Goal: Task Accomplishment & Management: Use online tool/utility

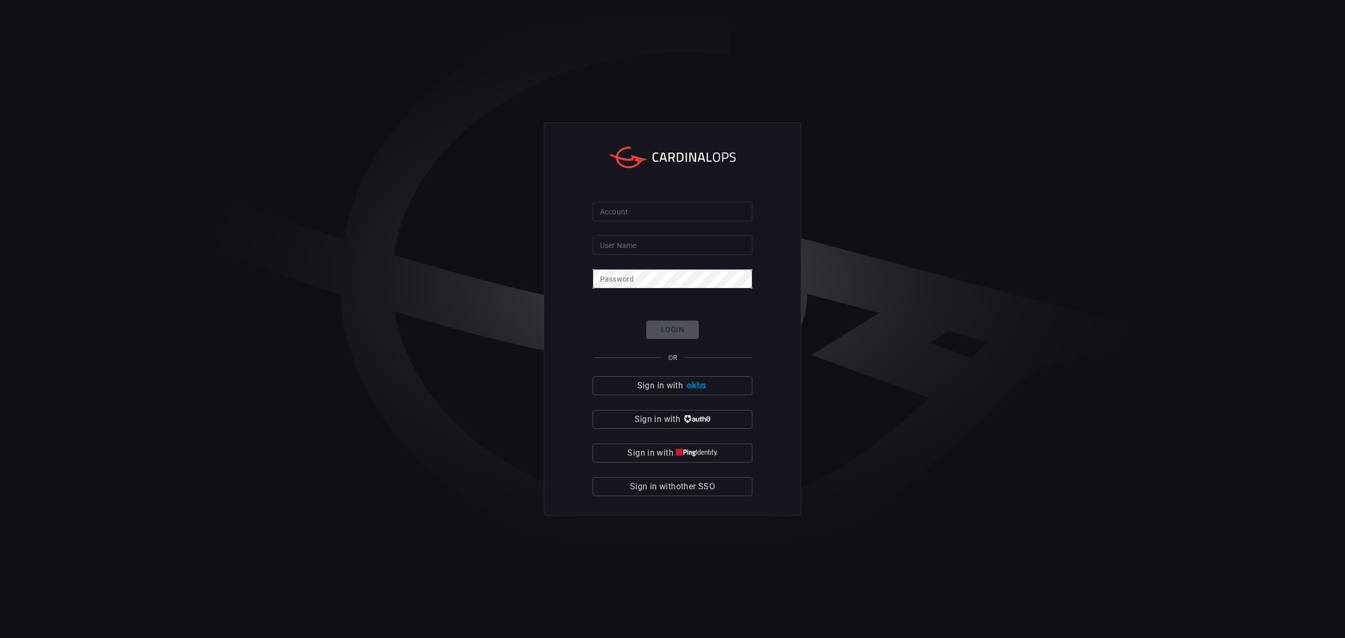
type input "johnmoore"
click at [740, 490] on button "Sign in with other SSO" at bounding box center [673, 486] width 160 height 19
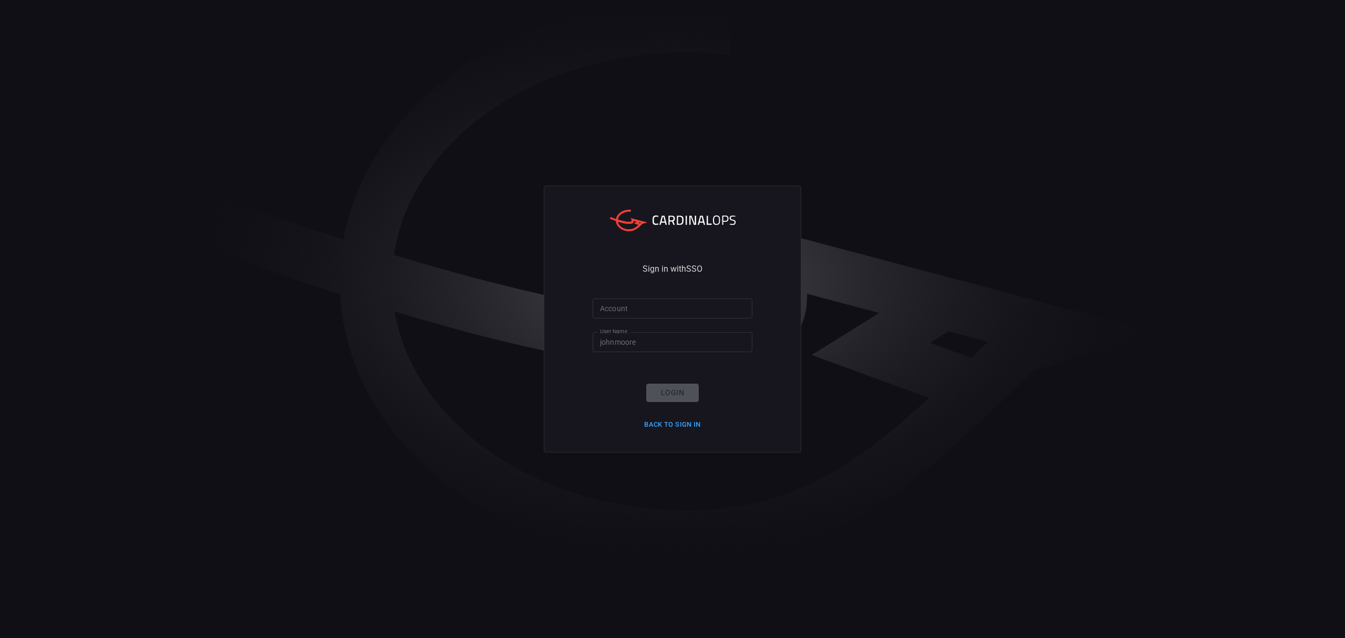
click at [665, 311] on input "Account" at bounding box center [673, 307] width 160 height 19
type input "bayview"
click at [667, 396] on button "Login" at bounding box center [672, 393] width 53 height 18
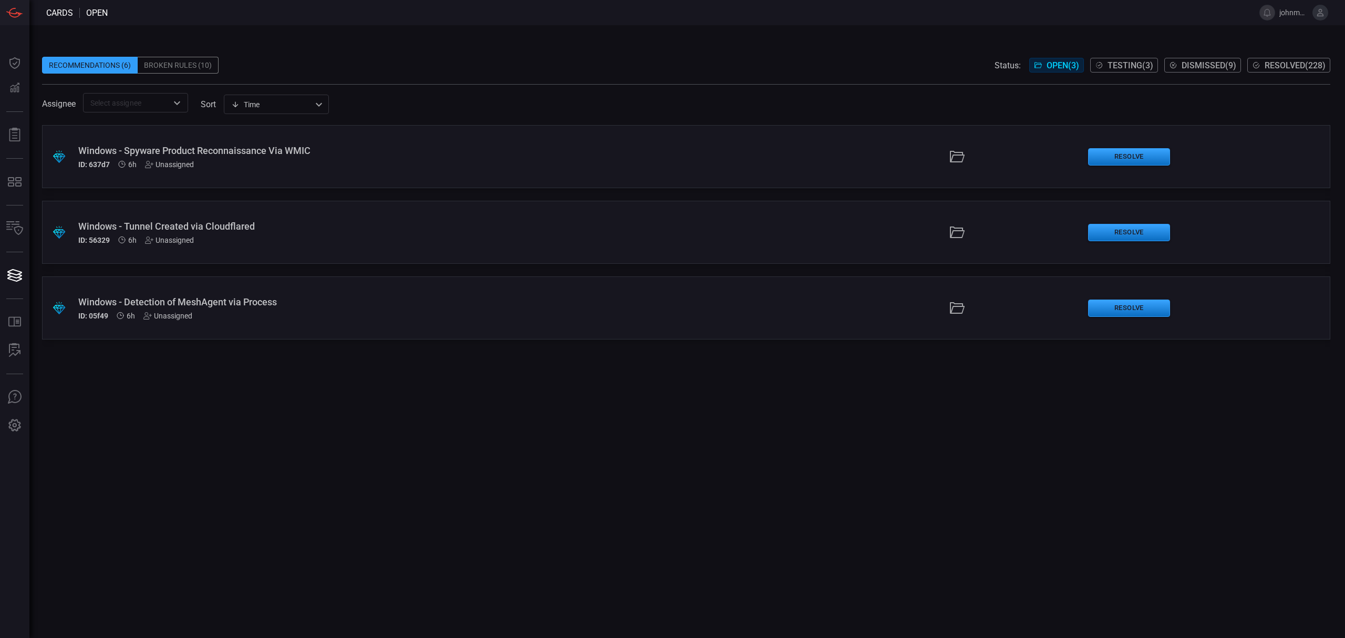
click at [1110, 68] on span "Testing ( 3 )" at bounding box center [1130, 65] width 46 height 10
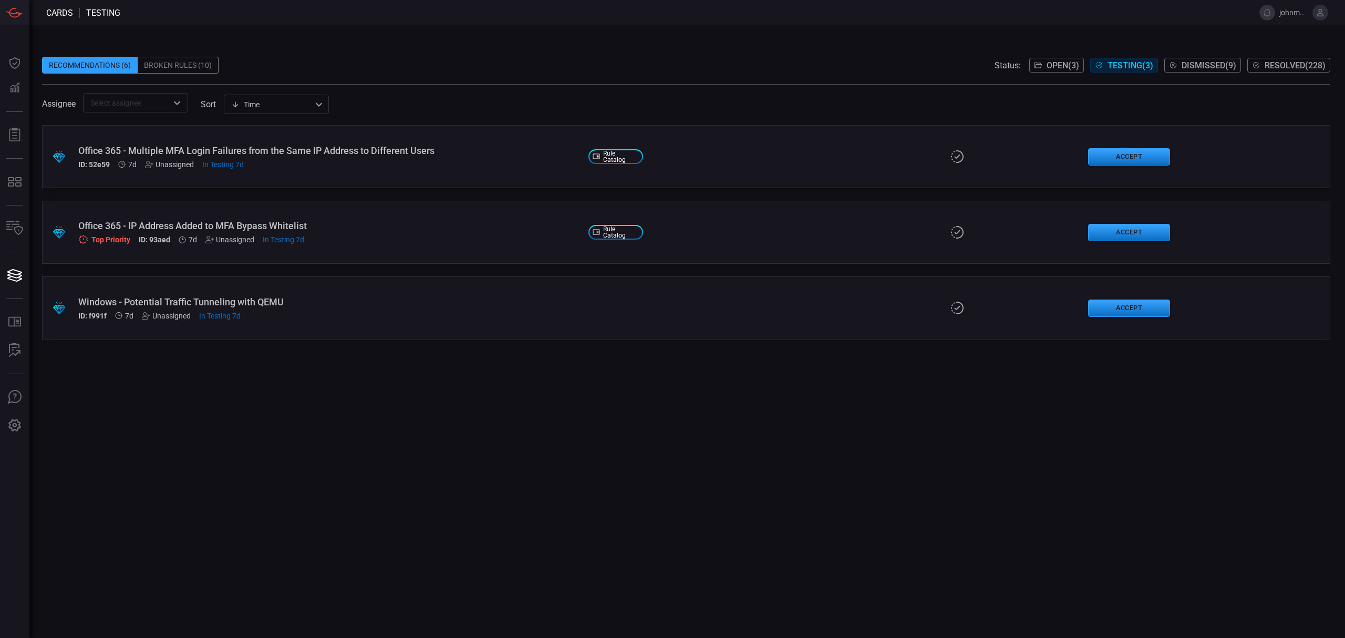
click at [444, 152] on div "Office 365 - Multiple MFA Login Failures from the Same IP Address to Different …" at bounding box center [329, 150] width 502 height 11
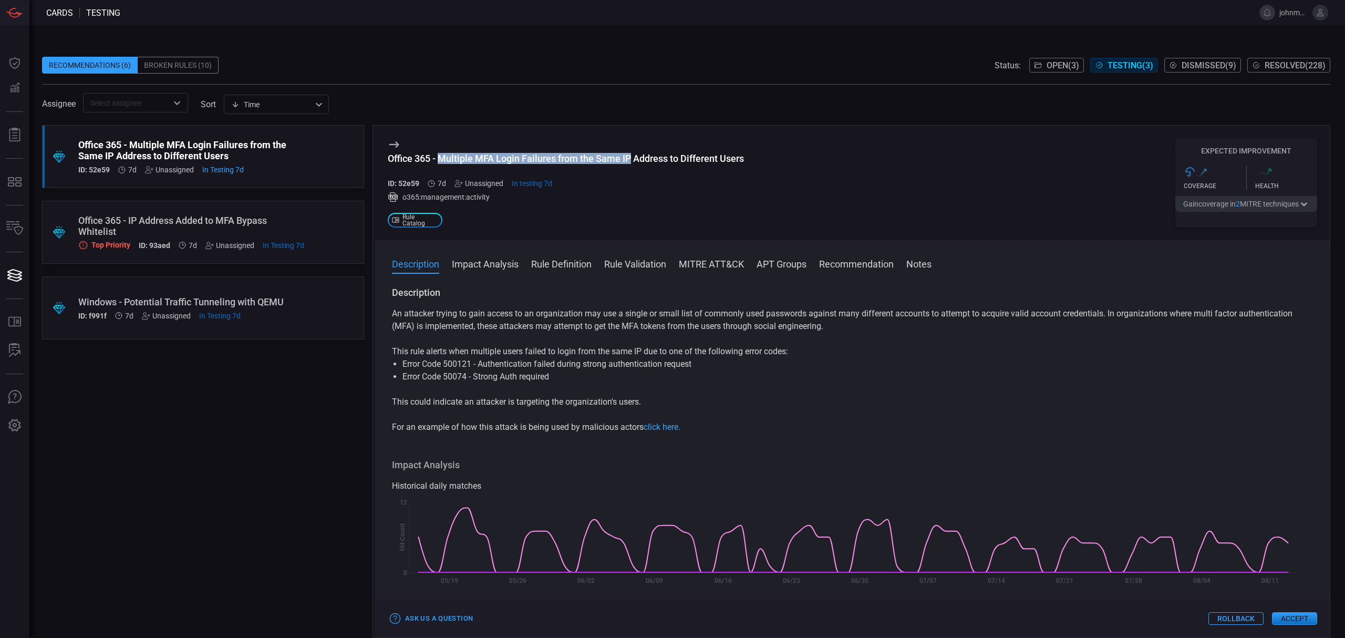
drag, startPoint x: 440, startPoint y: 157, endPoint x: 631, endPoint y: 159, distance: 191.8
click at [631, 159] on div "Office 365 - Multiple MFA Login Failures from the Same IP Address to Different …" at bounding box center [566, 158] width 356 height 11
copy div "Multiple MFA Login Failures from the Same IP"
click at [1289, 616] on button "Accept" at bounding box center [1294, 618] width 45 height 13
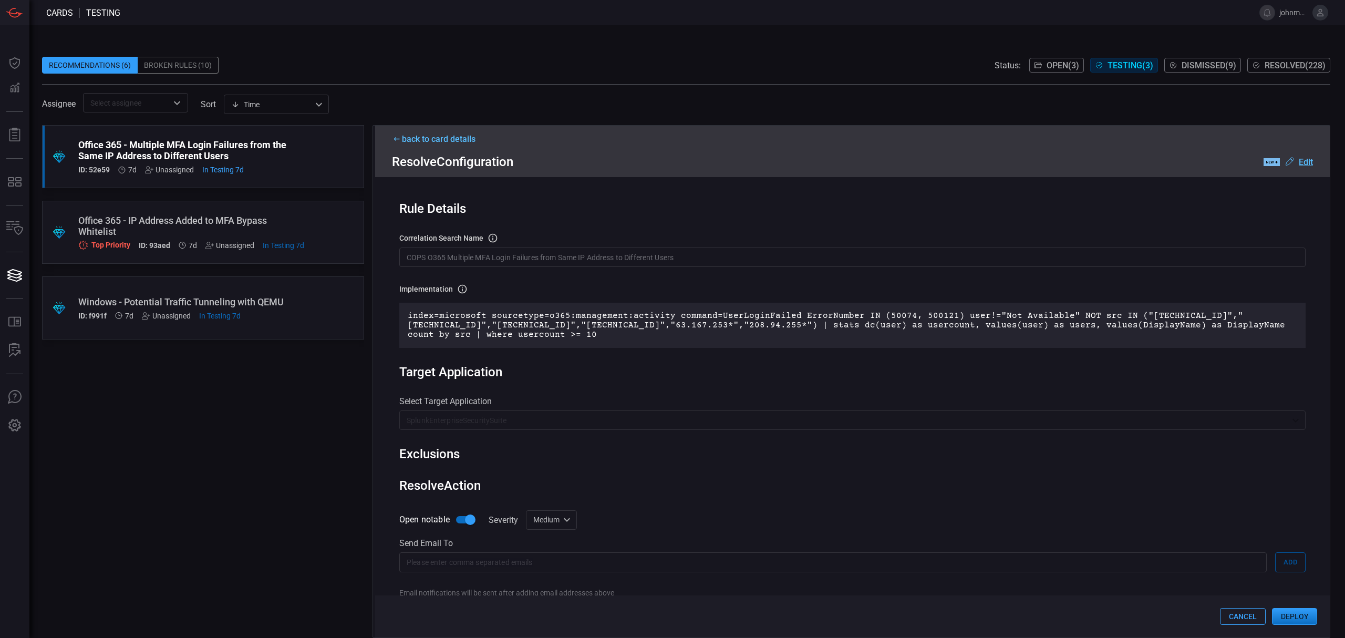
click at [1296, 617] on button "Deploy" at bounding box center [1294, 616] width 45 height 17
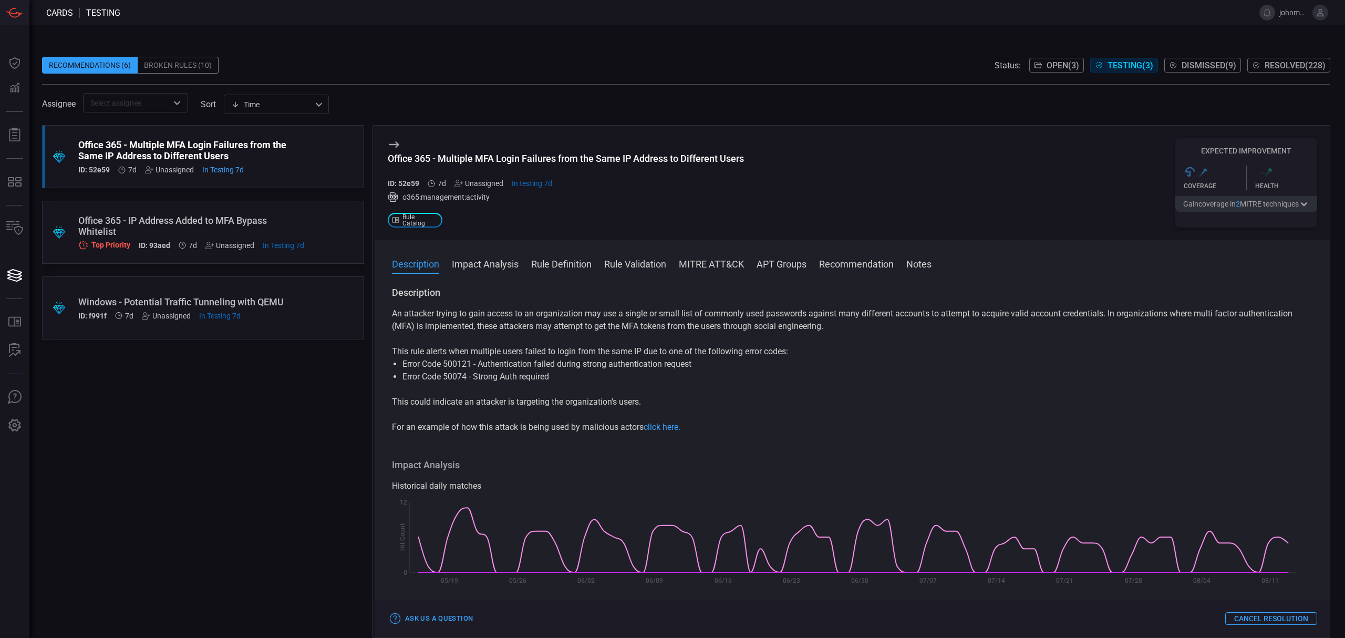
click at [179, 241] on div "7d" at bounding box center [188, 245] width 18 height 8
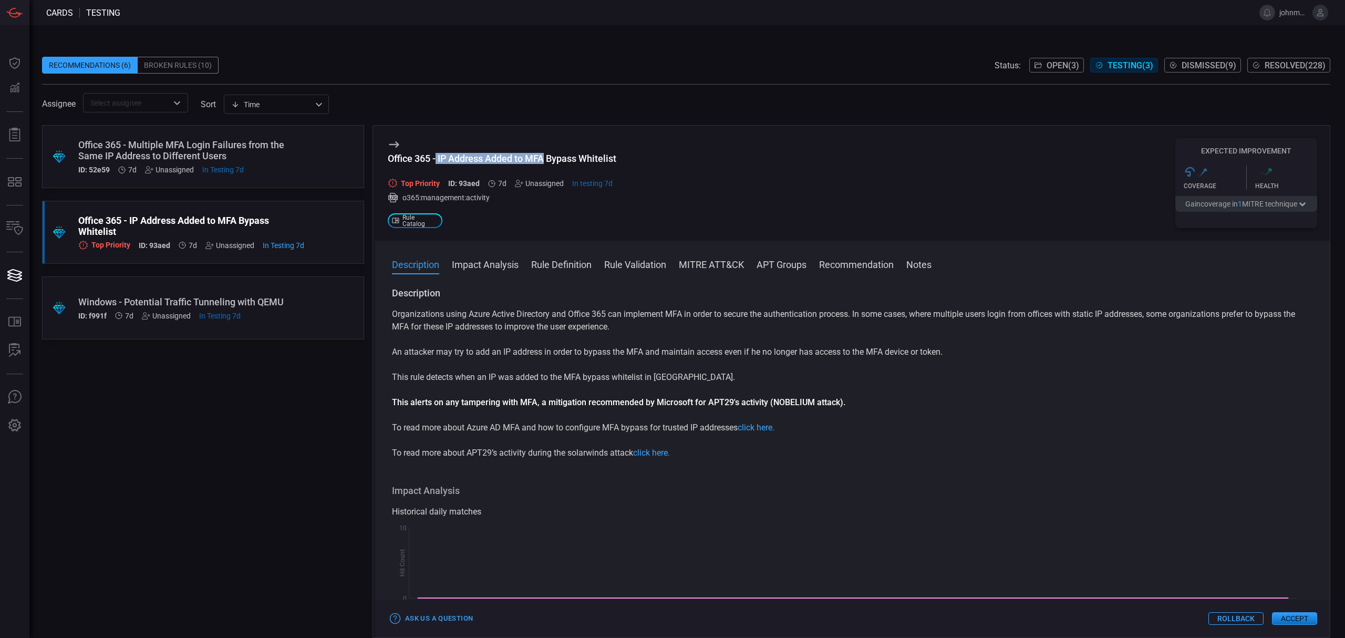
drag, startPoint x: 436, startPoint y: 158, endPoint x: 544, endPoint y: 159, distance: 108.2
click at [544, 159] on div "Office 365 - IP Address Added to MFA Bypass Whitelist" at bounding box center [502, 158] width 229 height 11
copy div "IP Address Added to MFA"
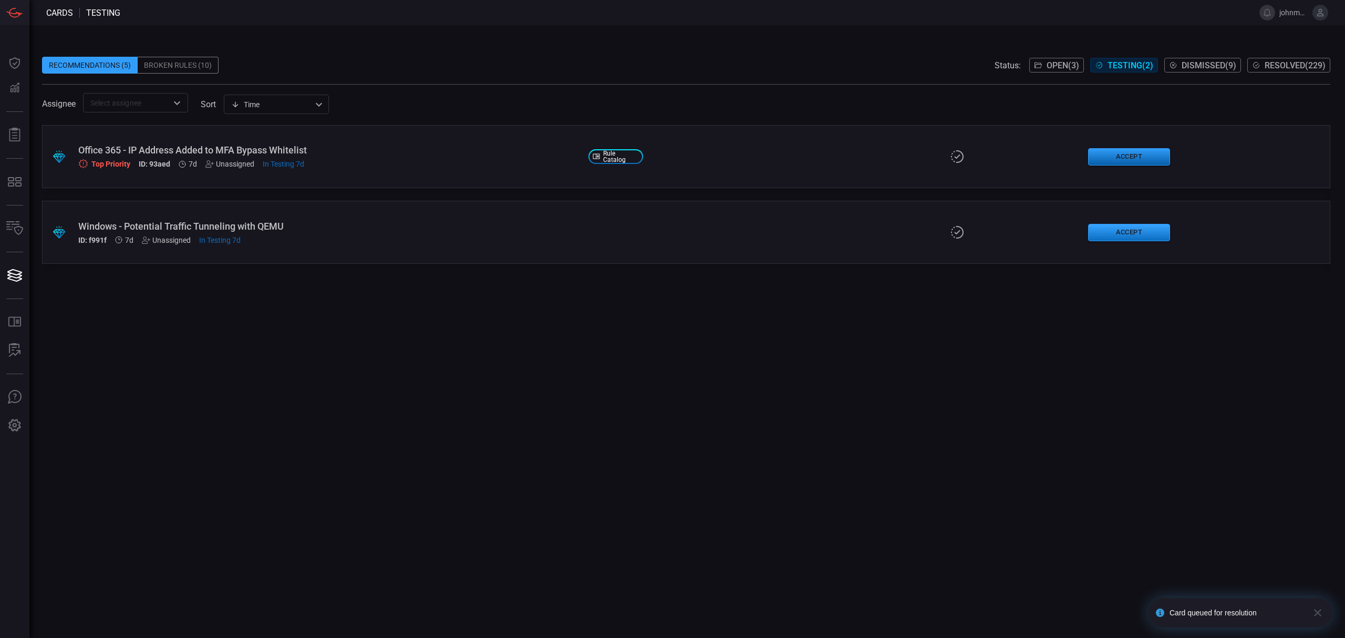
click at [1126, 159] on button "Accept" at bounding box center [1129, 156] width 82 height 17
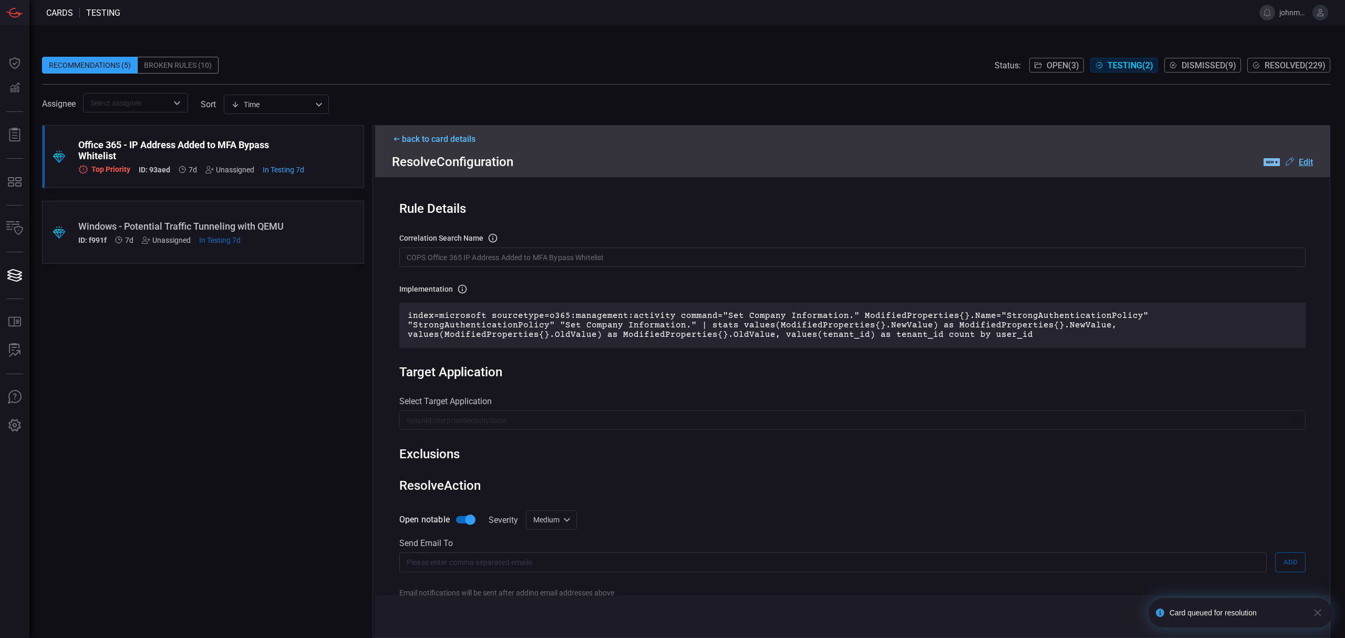
click at [1321, 615] on button "button" at bounding box center [1317, 612] width 21 height 29
click at [1307, 617] on button "Deploy" at bounding box center [1294, 616] width 45 height 17
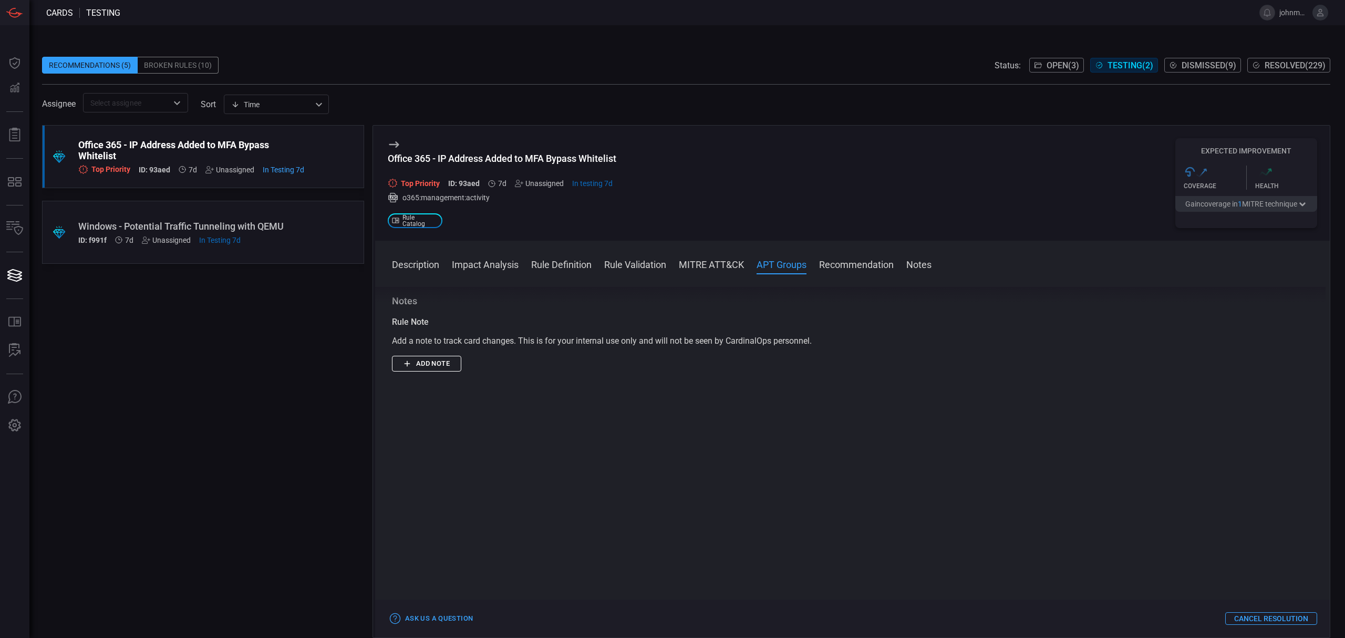
scroll to position [868, 0]
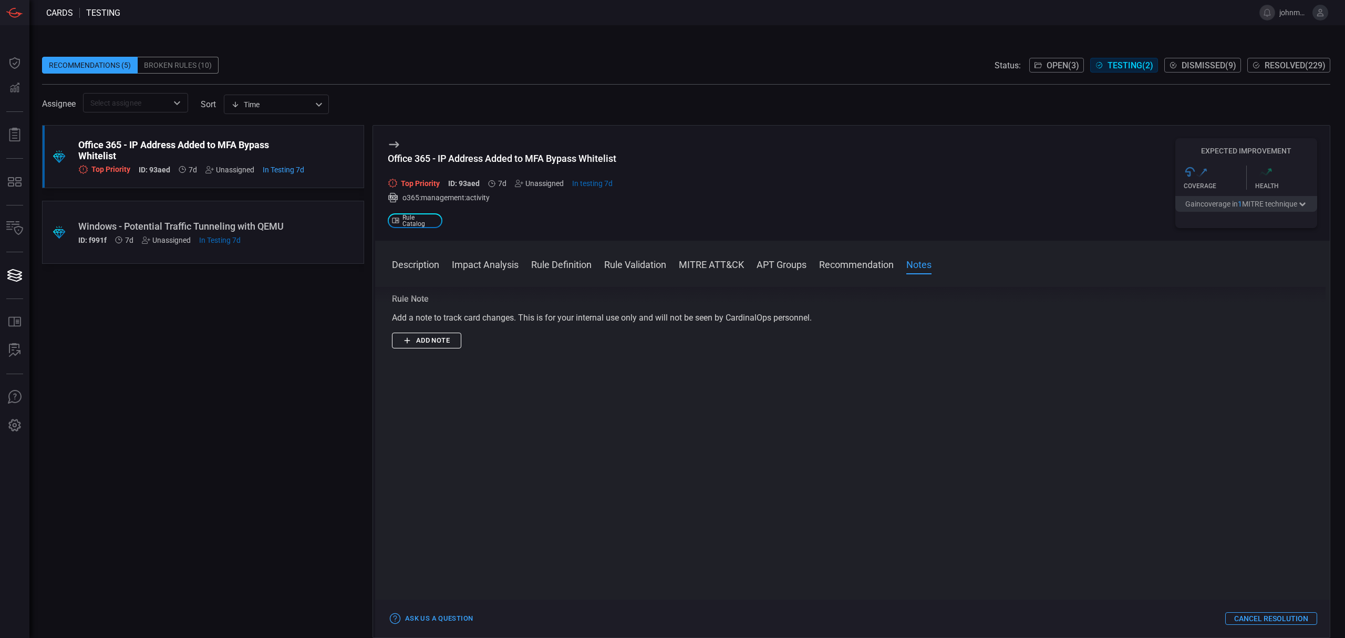
click at [262, 227] on div "Windows - Potential Traffic Tunneling with QEMU" at bounding box center [183, 226] width 210 height 11
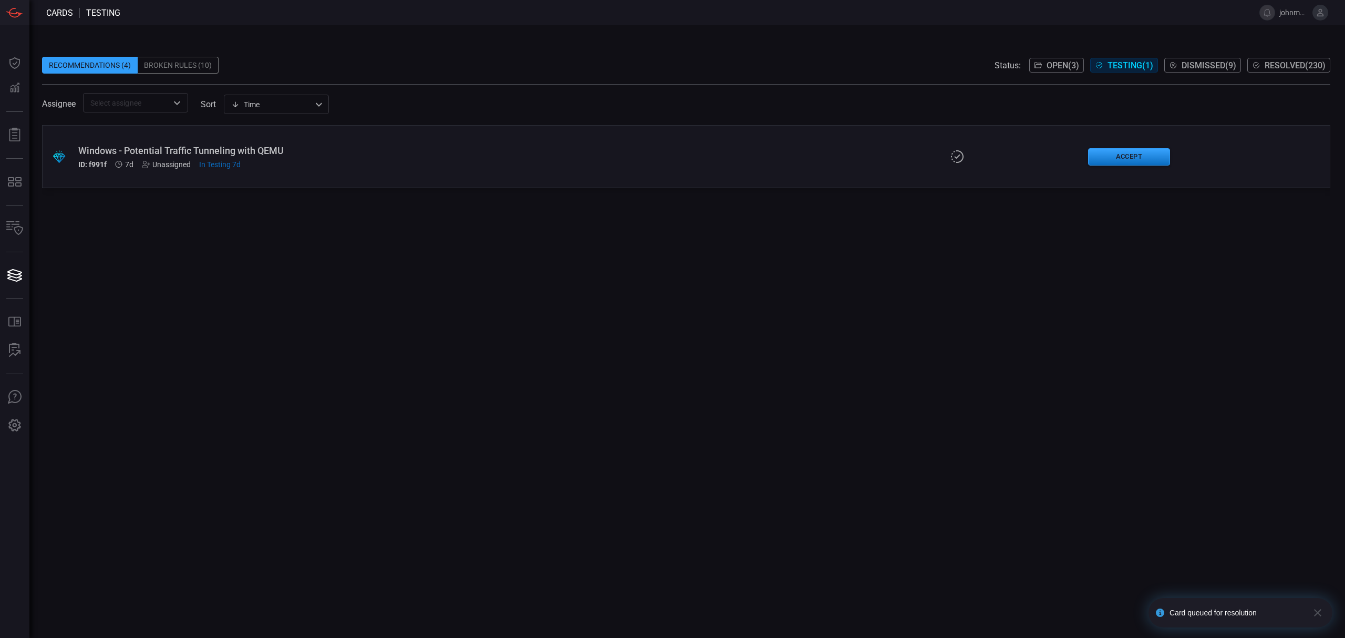
click at [415, 162] on div "ID: f991f 7d Unassigned In Testing 7d" at bounding box center [329, 164] width 502 height 8
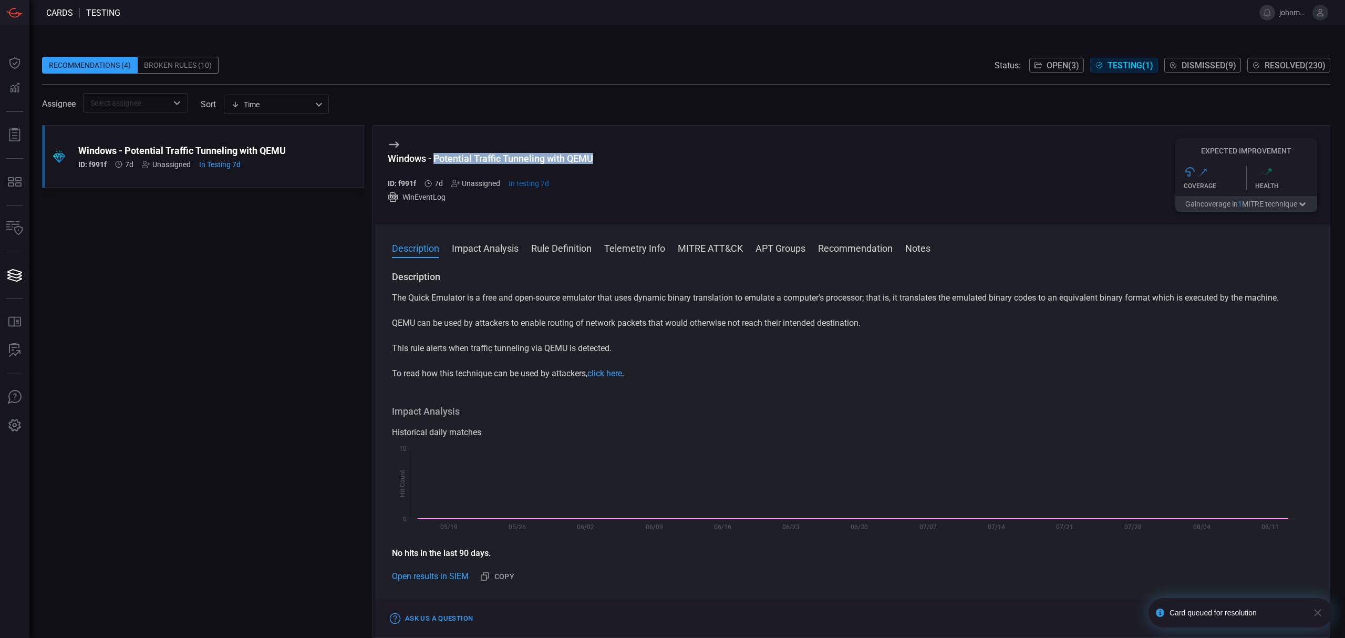
drag, startPoint x: 435, startPoint y: 157, endPoint x: 600, endPoint y: 277, distance: 204.5
click at [591, 158] on div "Windows - Potential Traffic Tunneling with QEMU" at bounding box center [490, 158] width 205 height 11
copy div "Potential Traffic Tunneling with QEM"
click at [1287, 612] on div "Ask Us a Question Rollback Accept" at bounding box center [852, 618] width 955 height 38
click at [1296, 618] on button "Accept" at bounding box center [1294, 618] width 45 height 13
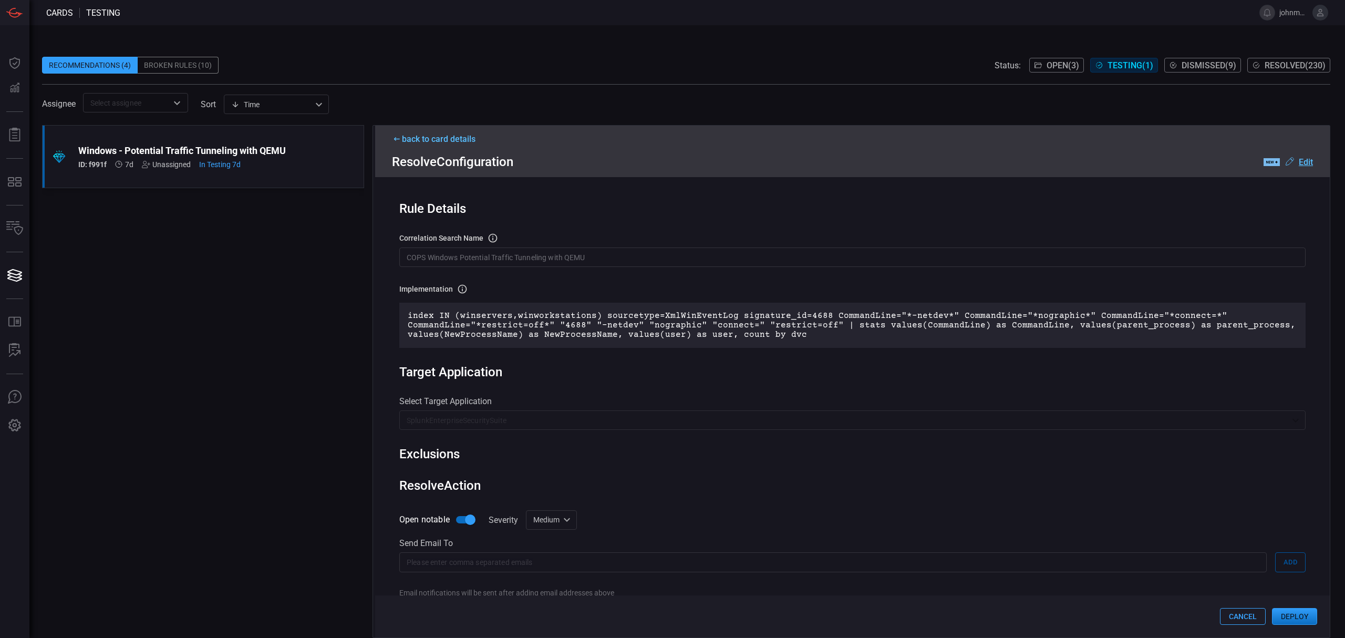
click at [1298, 618] on button "Deploy" at bounding box center [1294, 616] width 45 height 17
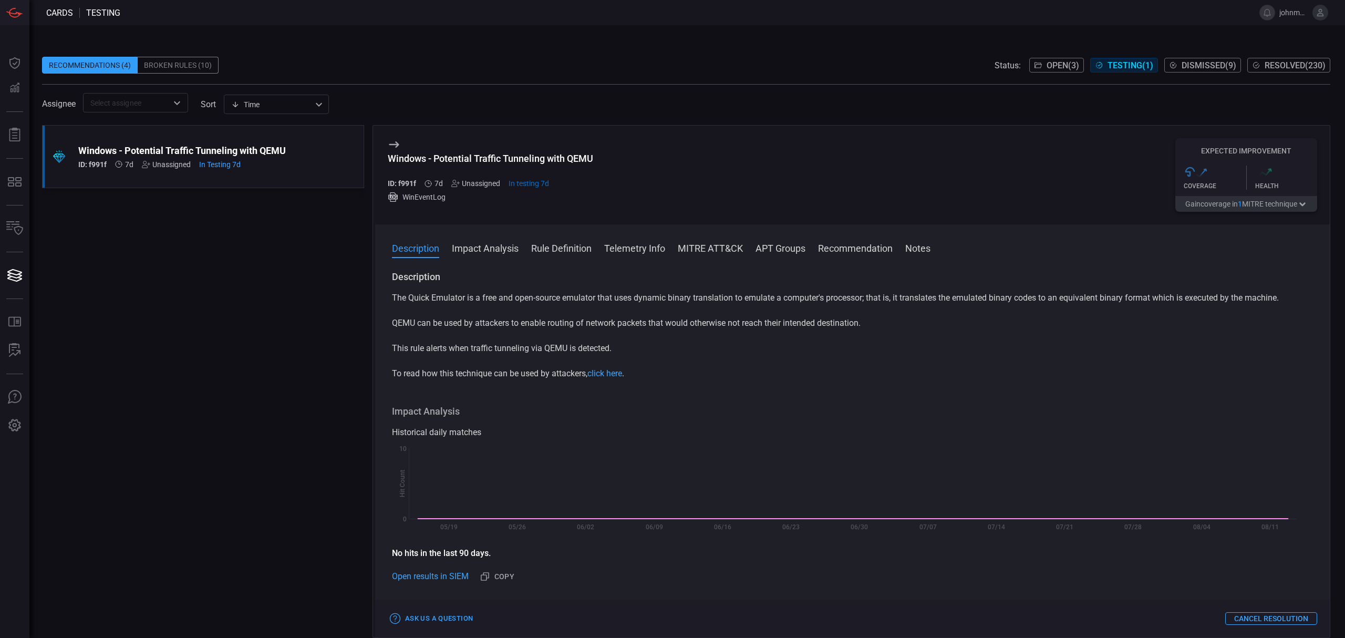
click at [1053, 64] on span "Open ( 3 )" at bounding box center [1063, 65] width 33 height 10
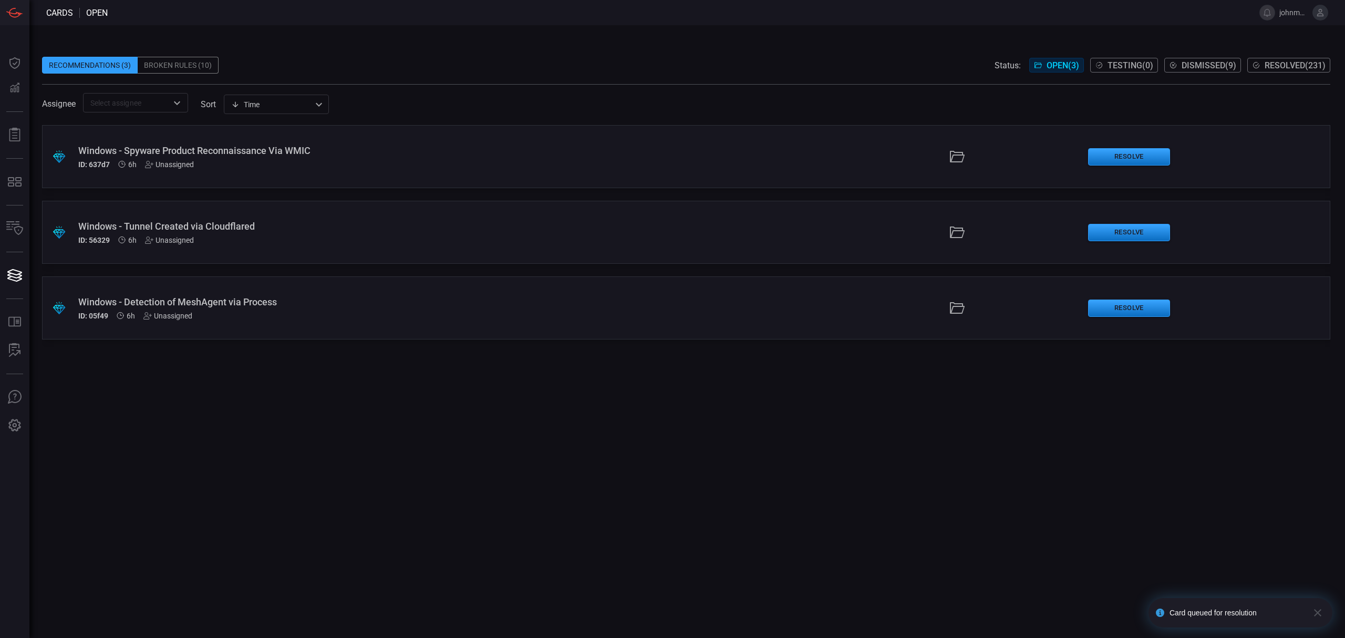
click at [177, 62] on div "Broken Rules (10)" at bounding box center [178, 65] width 81 height 17
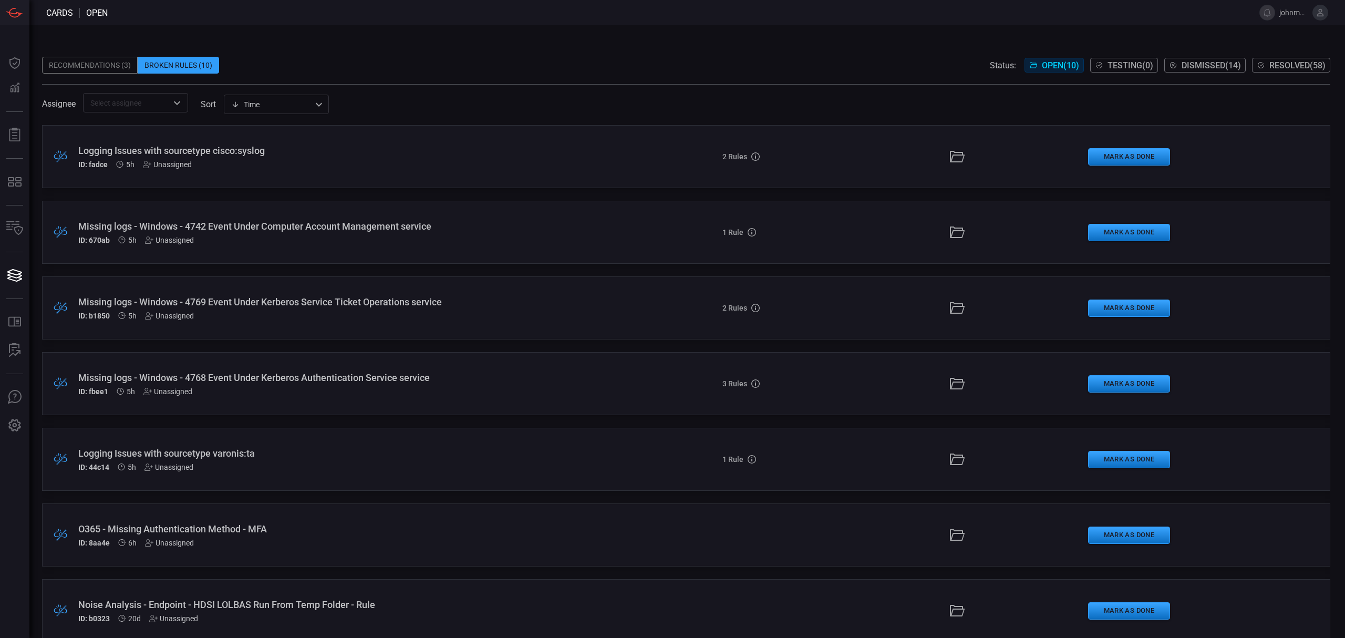
click at [511, 380] on div "Missing logs - Windows - 4768 Event Under Kerberos Authentication Service servi…" at bounding box center [329, 377] width 502 height 11
